Goal: Manage account settings

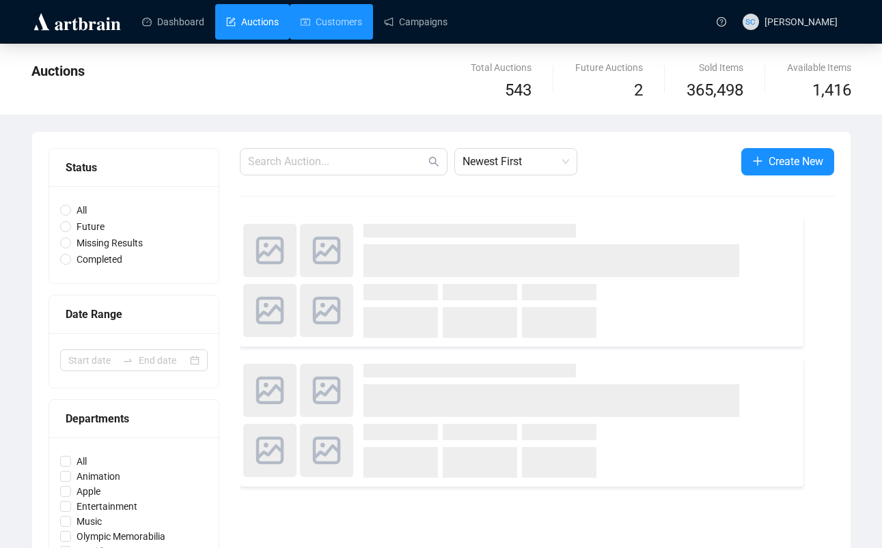
click at [361, 33] on link "Customers" at bounding box center [331, 22] width 61 height 36
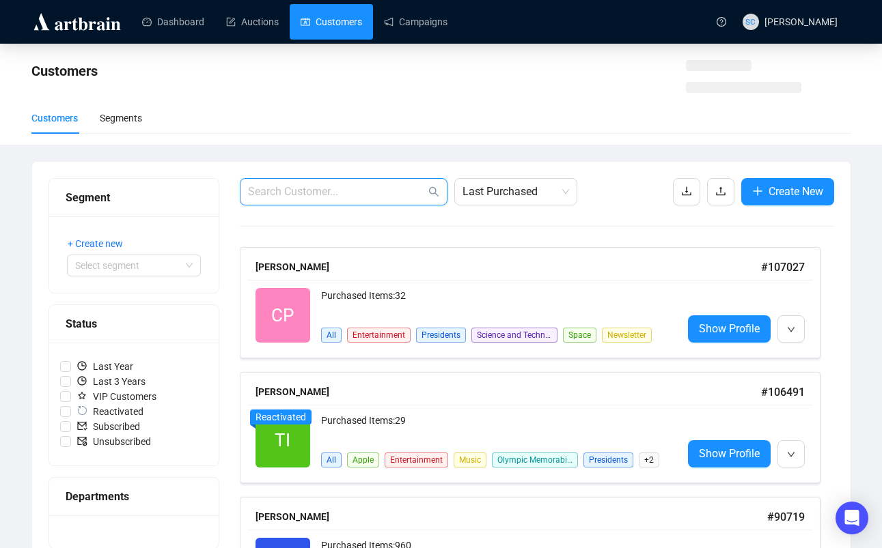
click at [299, 195] on input "text" at bounding box center [337, 192] width 178 height 16
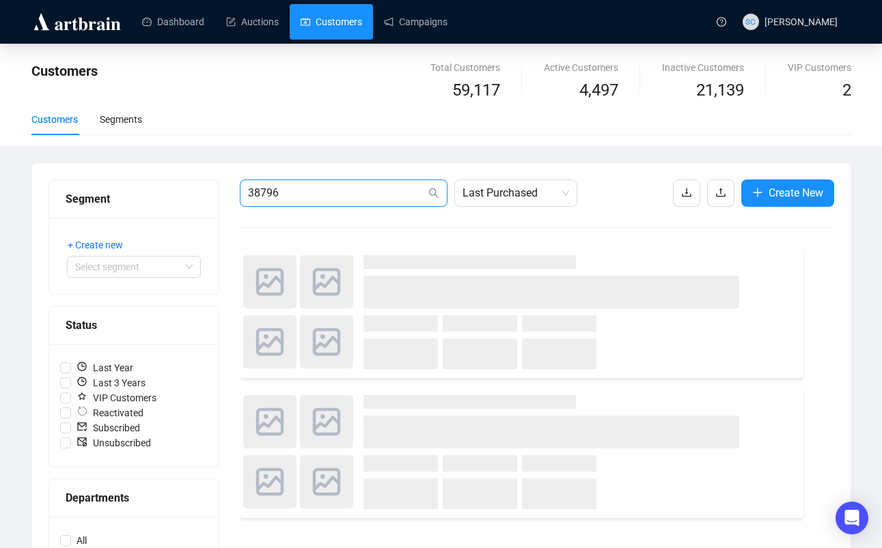
type input "38796"
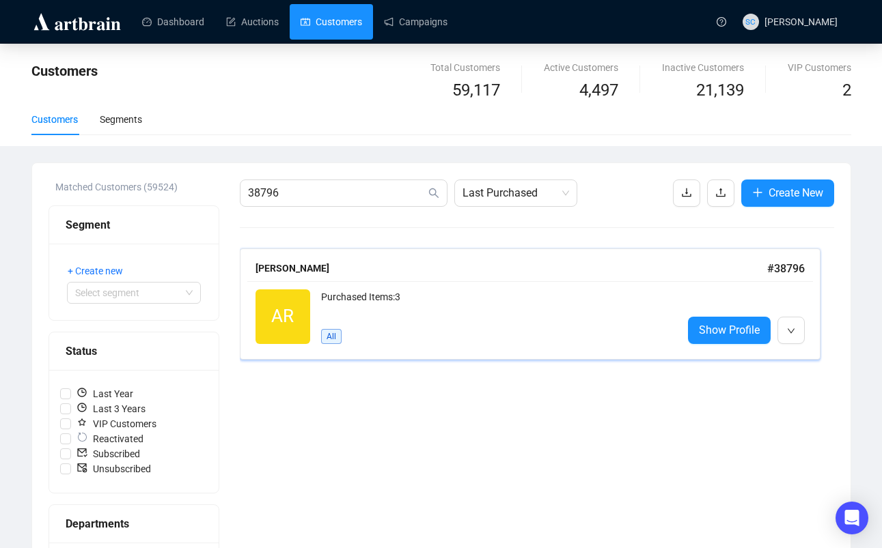
click at [533, 302] on div "Purchased Items: 3" at bounding box center [496, 303] width 350 height 27
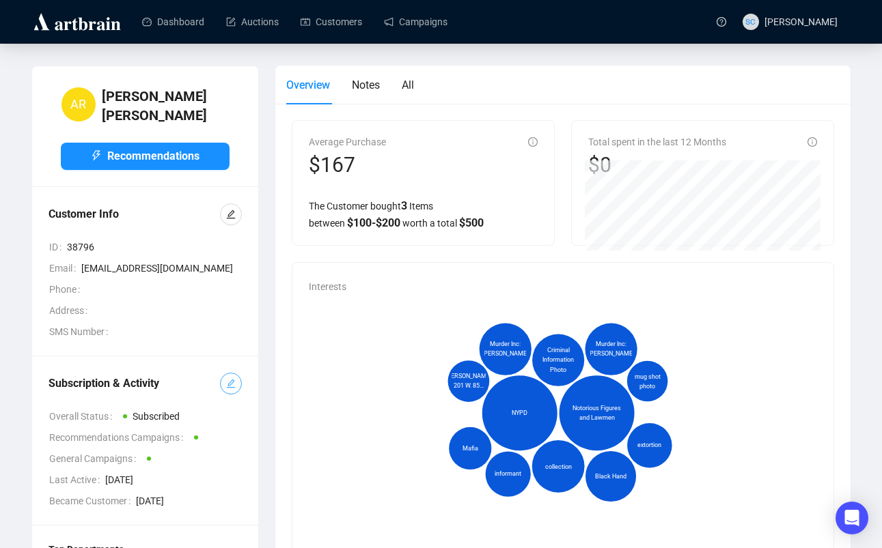
click at [231, 379] on icon "edit" at bounding box center [231, 384] width 10 height 10
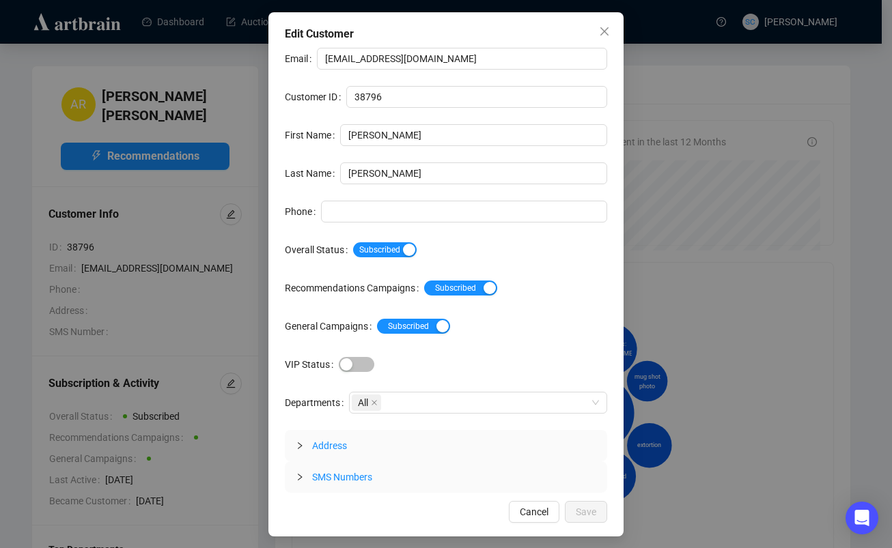
click at [403, 260] on div "Email [EMAIL_ADDRESS][DOMAIN_NAME] Customer ID 38796 First Name [PERSON_NAME] L…" at bounding box center [446, 270] width 322 height 445
click at [413, 247] on div "button" at bounding box center [409, 250] width 12 height 12
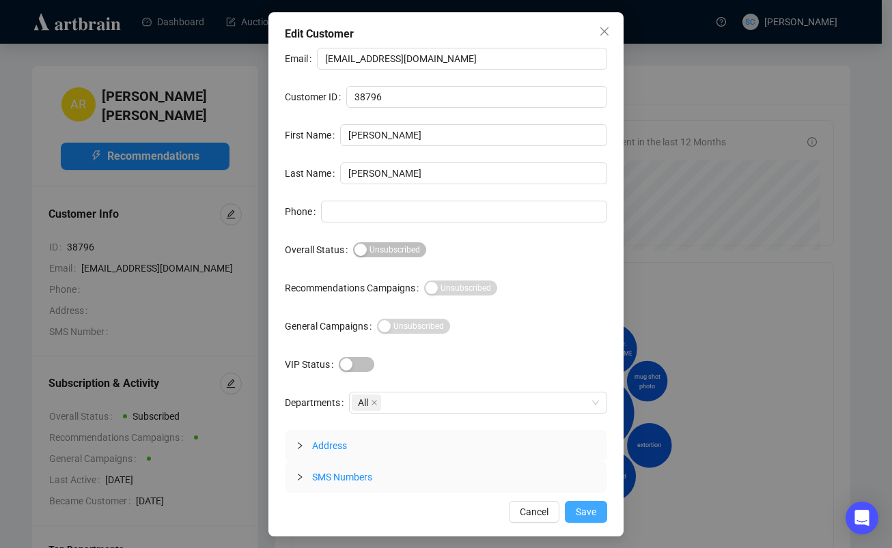
click at [596, 512] on button "Save" at bounding box center [586, 512] width 42 height 22
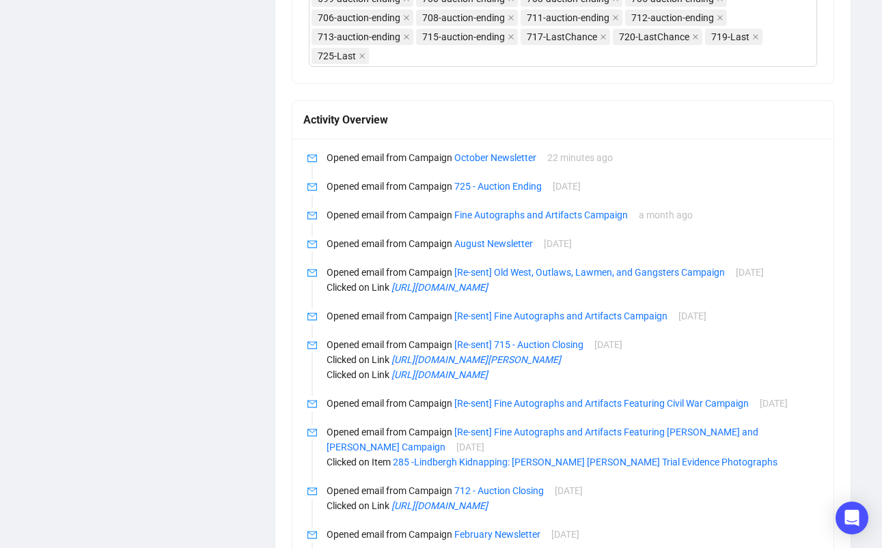
scroll to position [1167, 0]
